Goal: Transaction & Acquisition: Purchase product/service

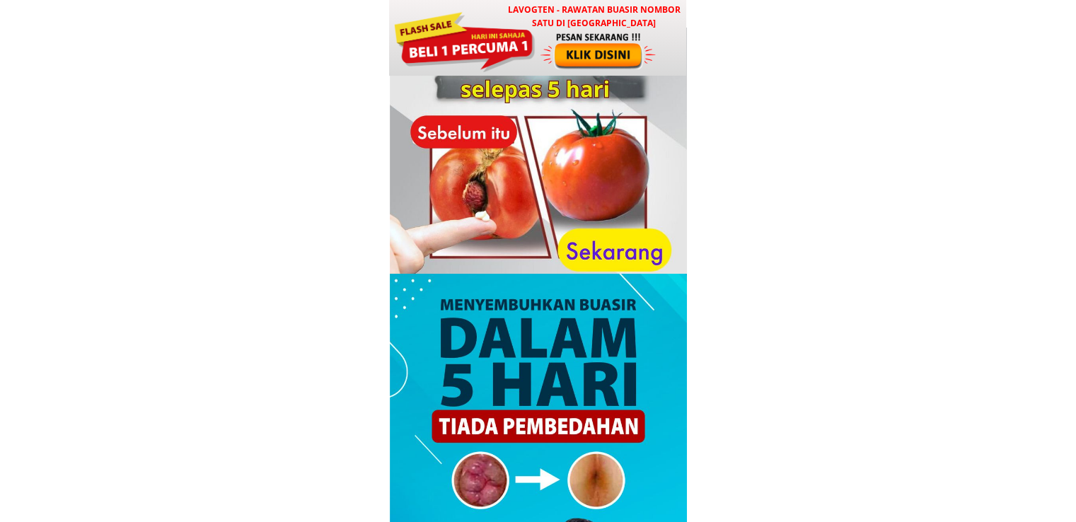
click at [566, 55] on div at bounding box center [598, 50] width 117 height 39
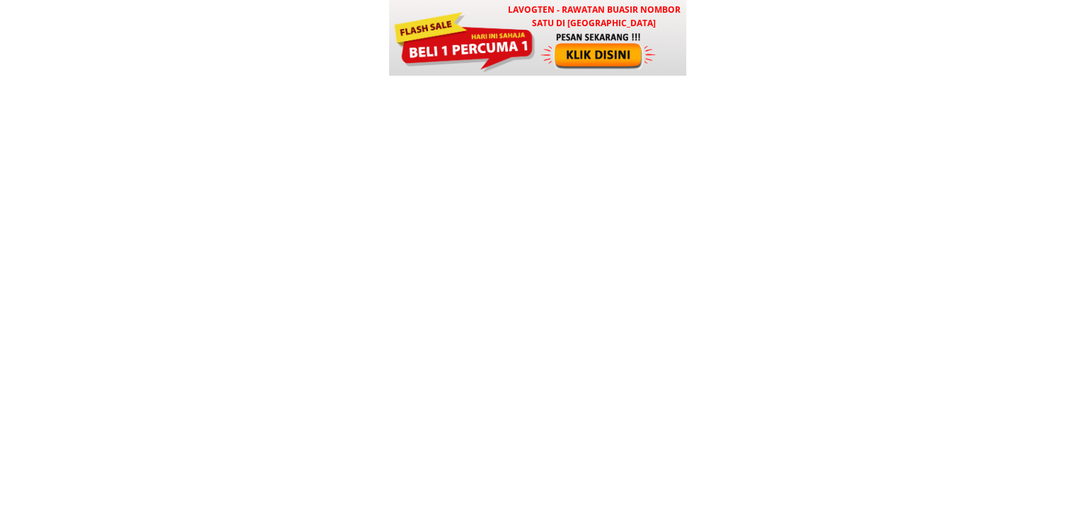
scroll to position [6819, 0]
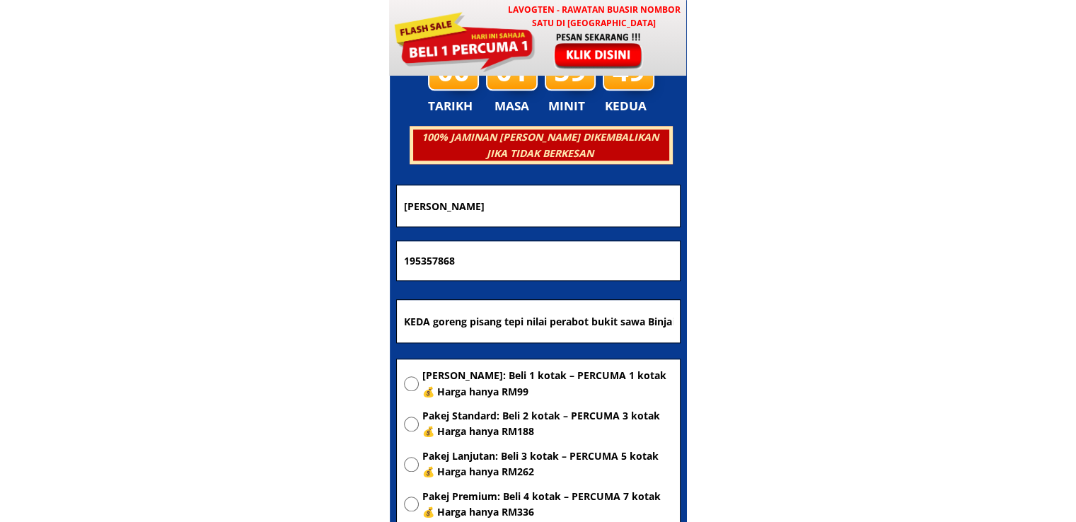
click at [597, 329] on input "KEDA goreng pisang tepi nilai perabot bukit sawa Binjai rendah [GEOGRAPHIC_DATA]" at bounding box center [538, 321] width 276 height 42
paste input "[GEOGRAPHIC_DATA]"
type input "[GEOGRAPHIC_DATA]"
drag, startPoint x: 552, startPoint y: 258, endPoint x: 105, endPoint y: 264, distance: 447.7
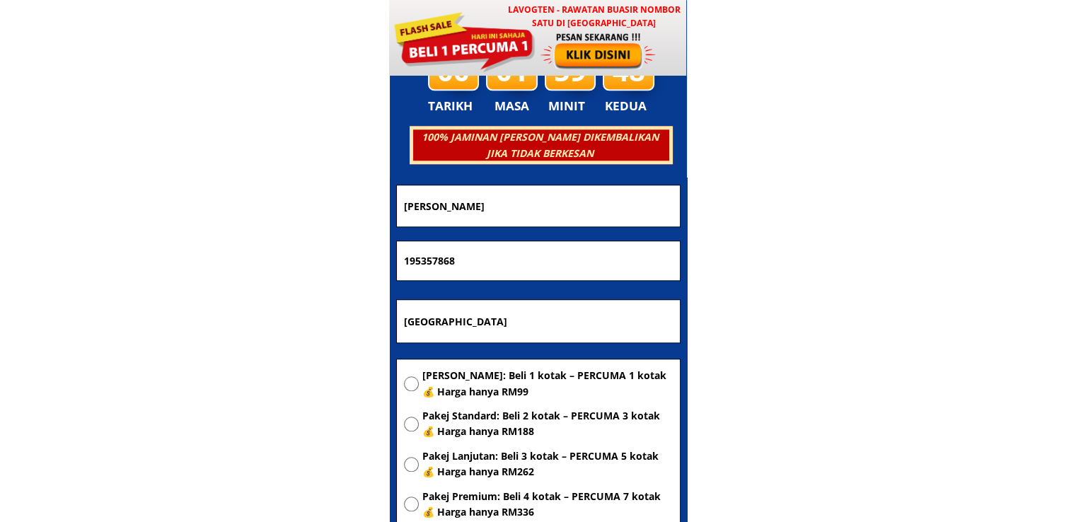
click at [105, 264] on body "LAVOGTEN - Rawatan Buasir Nombor Satu di [GEOGRAPHIC_DATA] Dengarkan pengalaman…" at bounding box center [538, 405] width 1076 height 14449
paste input "0197696483"
type input "0197696483"
drag, startPoint x: 496, startPoint y: 206, endPoint x: 209, endPoint y: 240, distance: 288.4
click at [374, 208] on body "LAVOGTEN - Rawatan Buasir Nombor Satu di [GEOGRAPHIC_DATA] Dengarkan pengalaman…" at bounding box center [538, 405] width 1076 height 14449
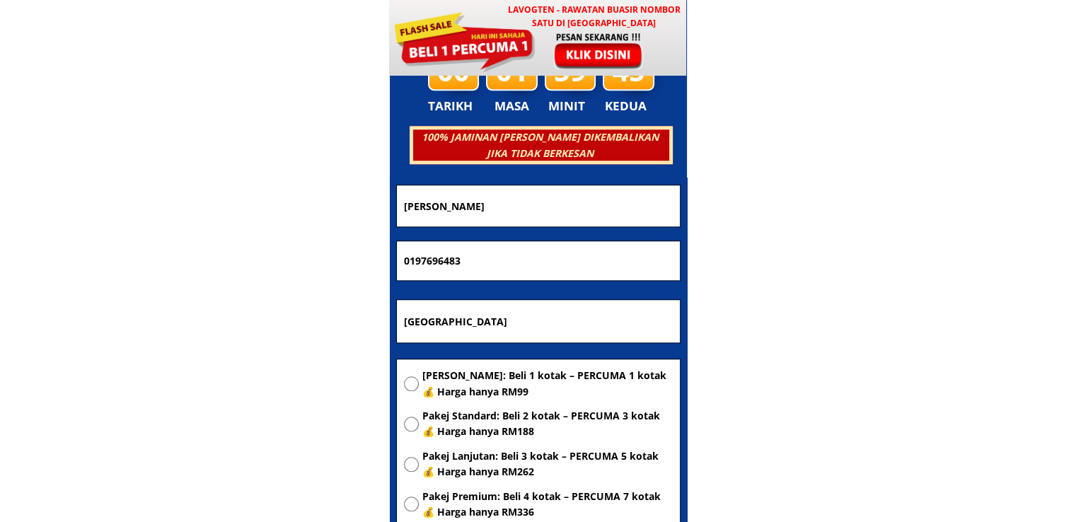
paste input "[PERSON_NAME]"
type input "[PERSON_NAME]"
click at [472, 383] on span "[PERSON_NAME]: Beli 1 kotak – PERCUMA 1 kotak 💰 Harga hanya RM99" at bounding box center [547, 384] width 250 height 32
radio input "true"
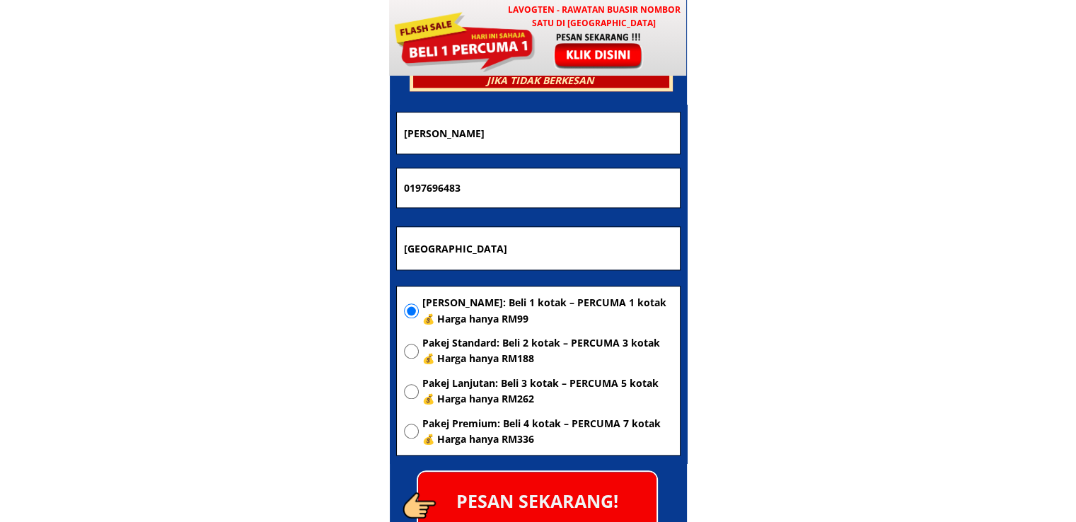
scroll to position [6960, 0]
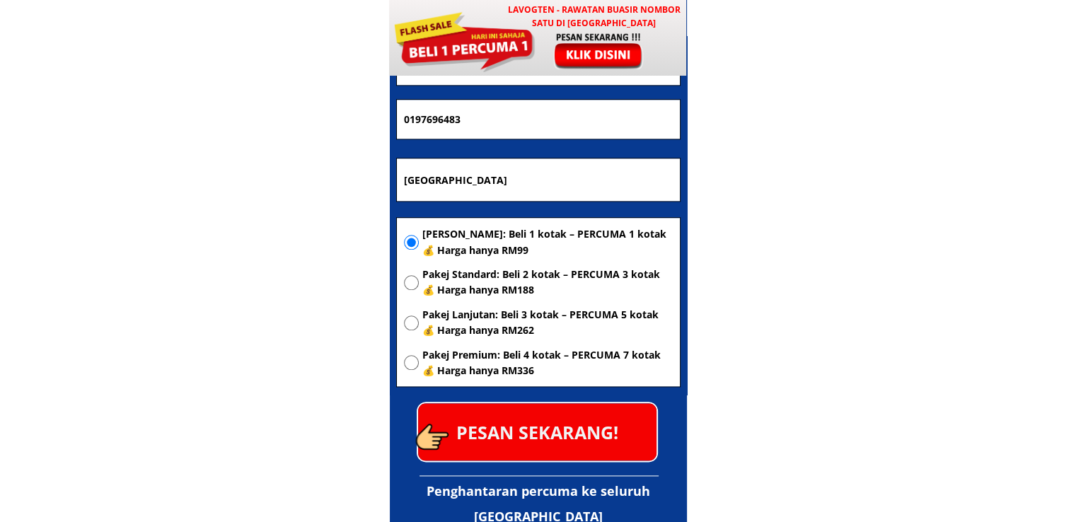
click at [547, 424] on p "PESAN SEKARANG!" at bounding box center [537, 431] width 238 height 57
